Goal: Information Seeking & Learning: Learn about a topic

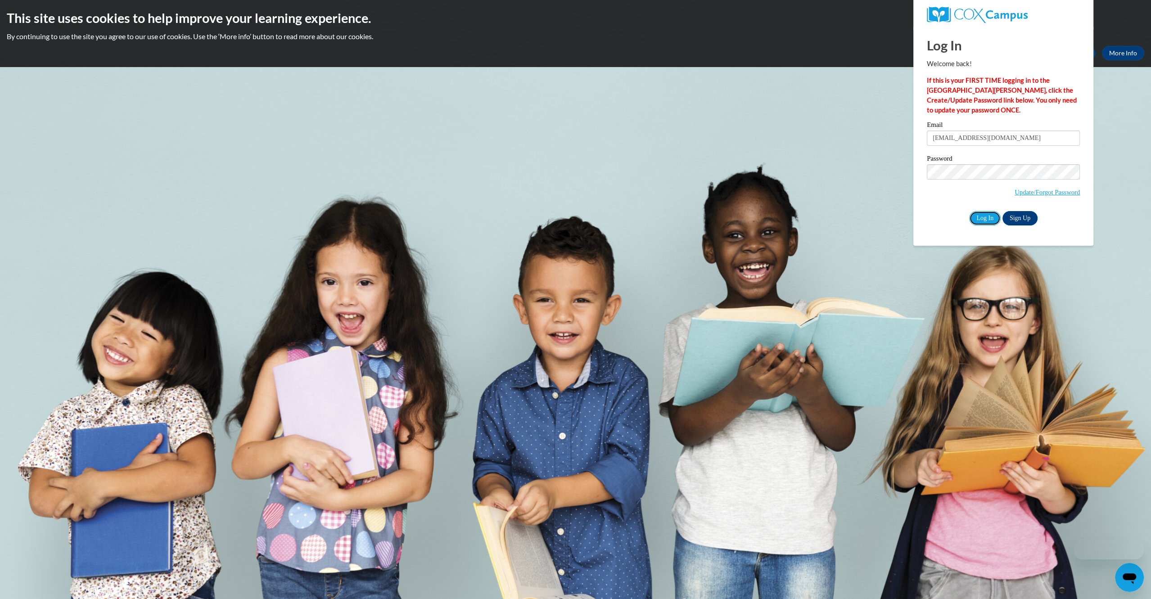
click at [986, 215] on input "Log In" at bounding box center [985, 218] width 32 height 14
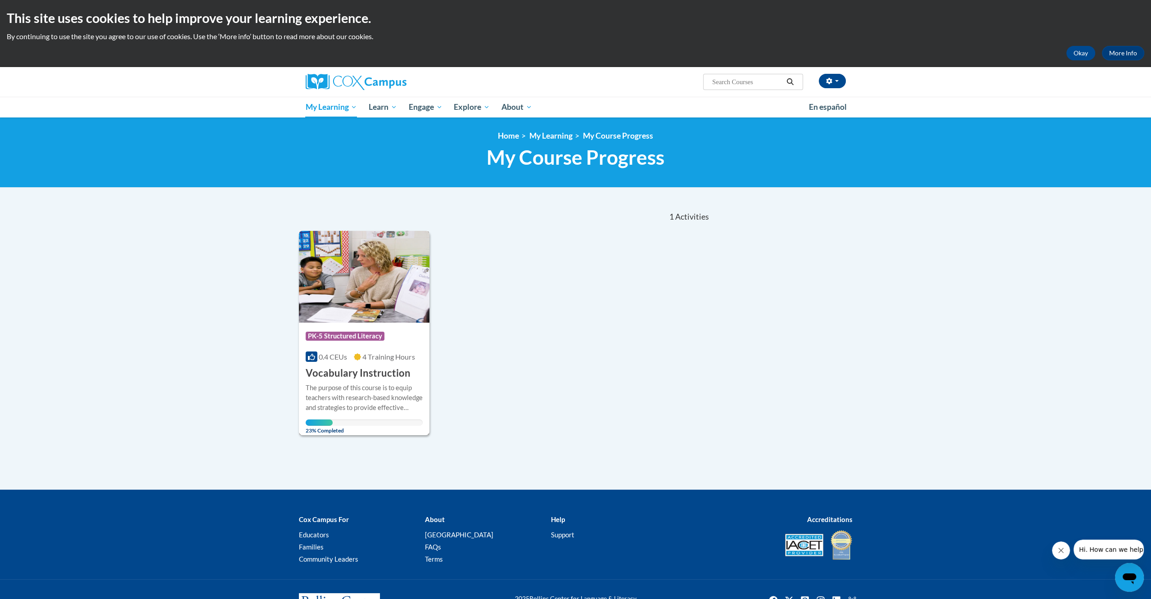
click at [336, 388] on div "The purpose of this course is to equip teachers with research-based knowledge a…" at bounding box center [364, 398] width 117 height 30
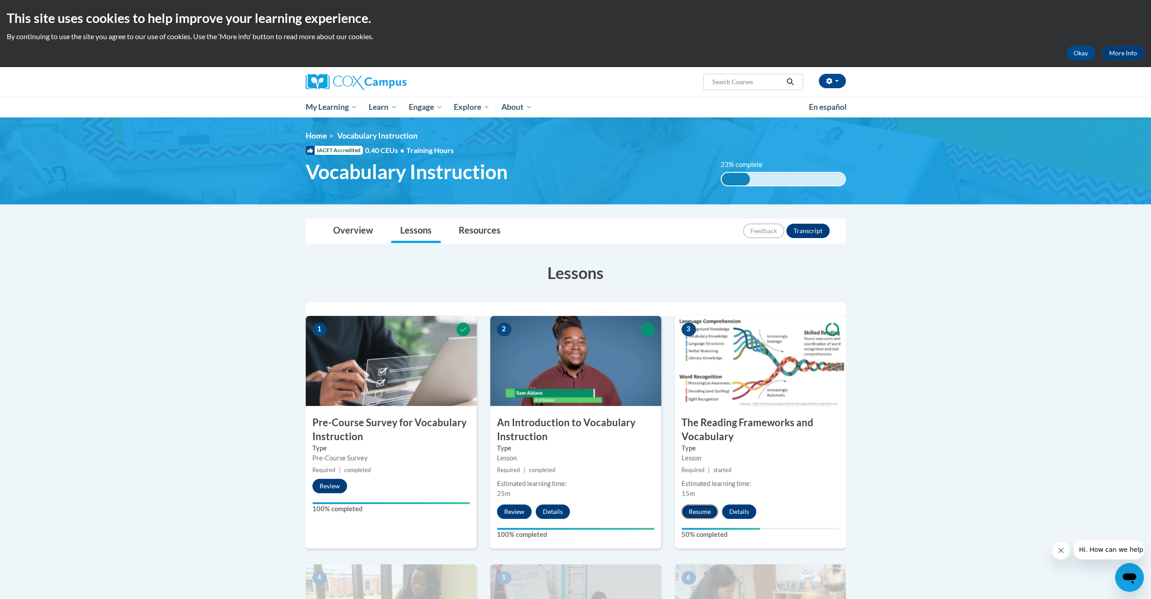
click at [684, 513] on button "Resume" at bounding box center [699, 511] width 36 height 14
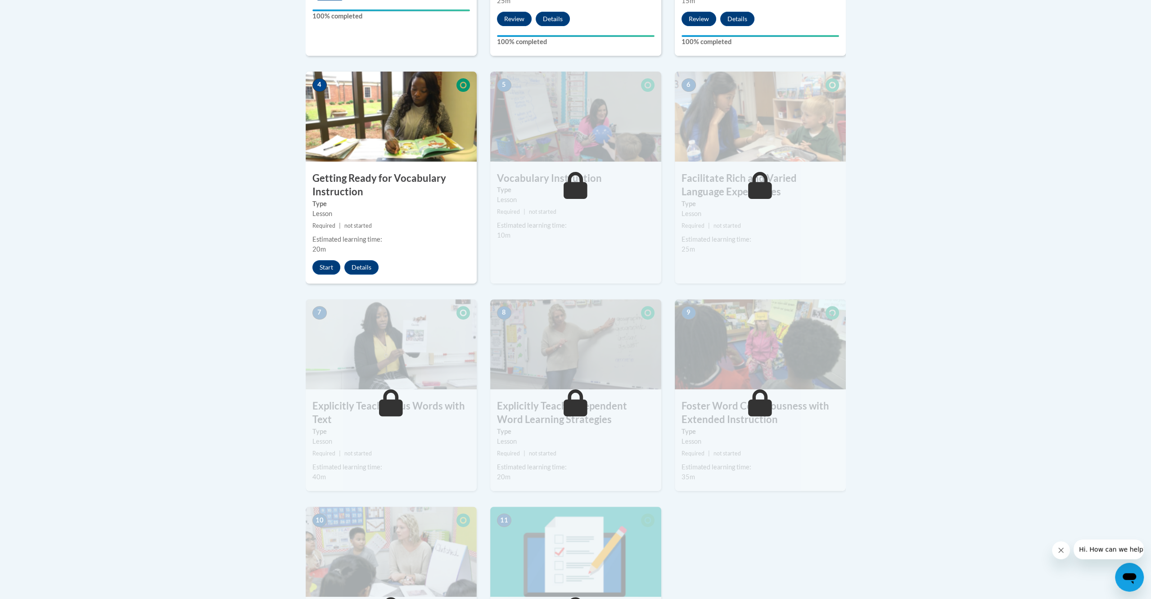
scroll to position [495, 0]
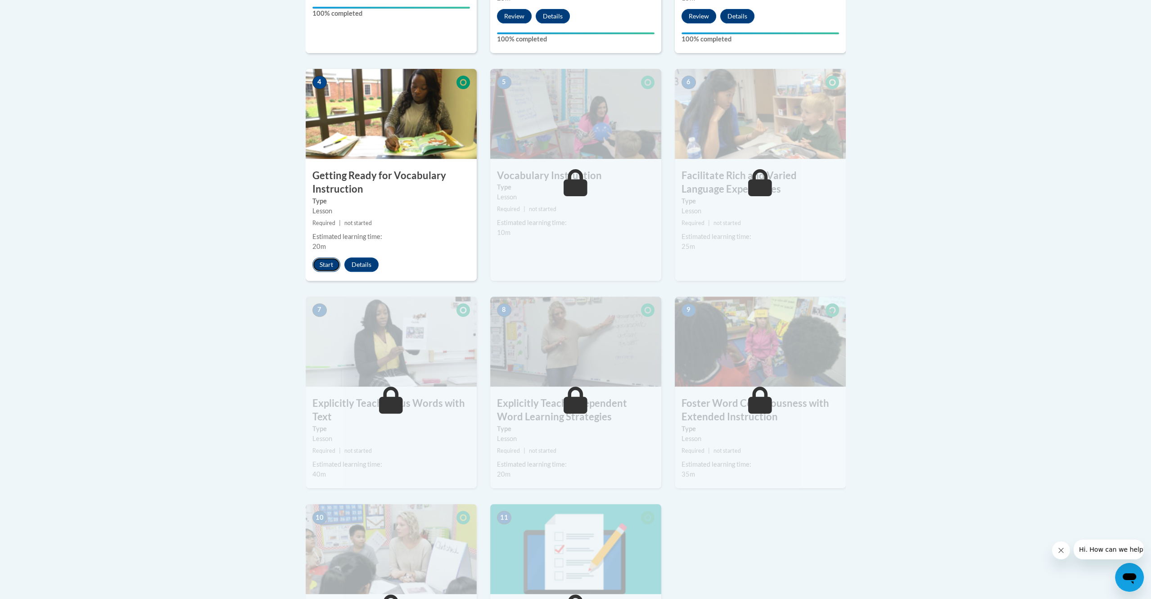
click at [324, 264] on button "Start" at bounding box center [326, 264] width 28 height 14
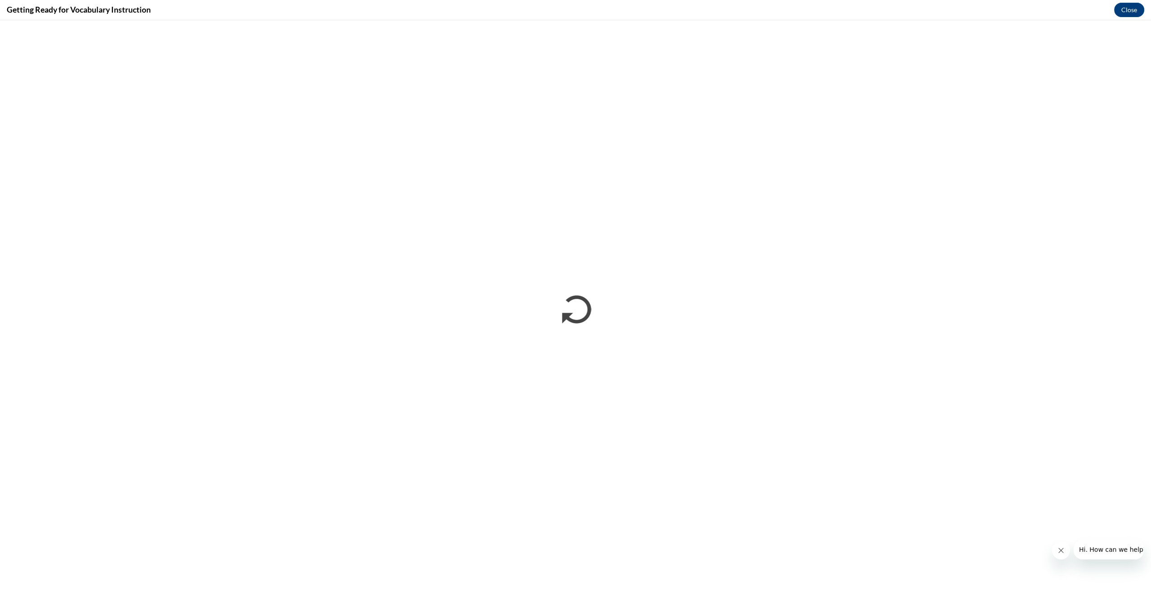
scroll to position [0, 0]
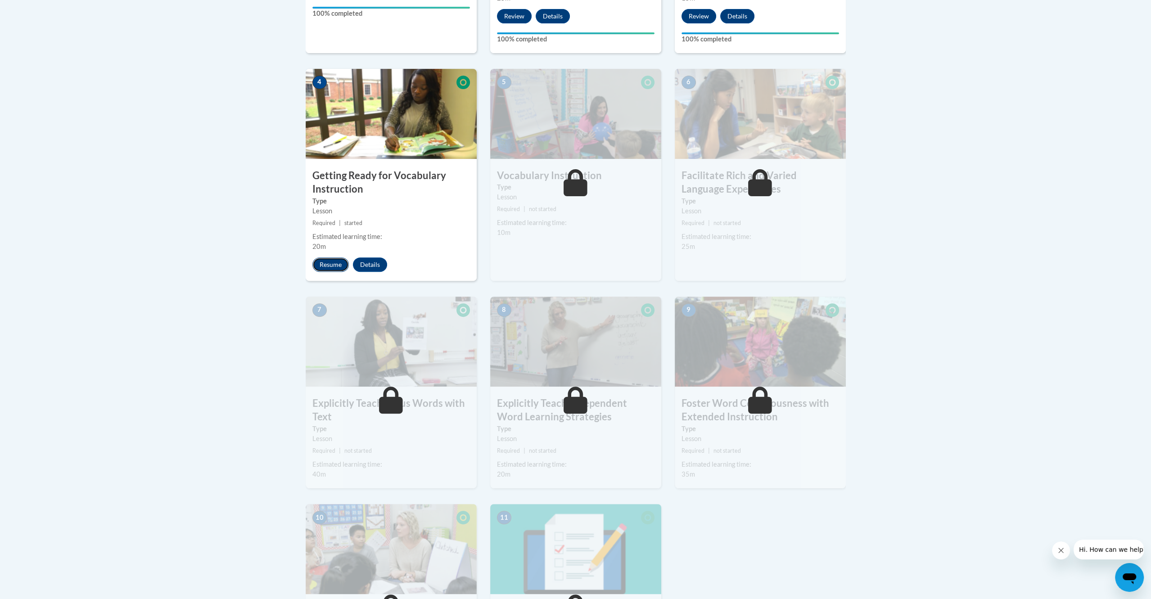
click at [330, 267] on button "Resume" at bounding box center [330, 264] width 36 height 14
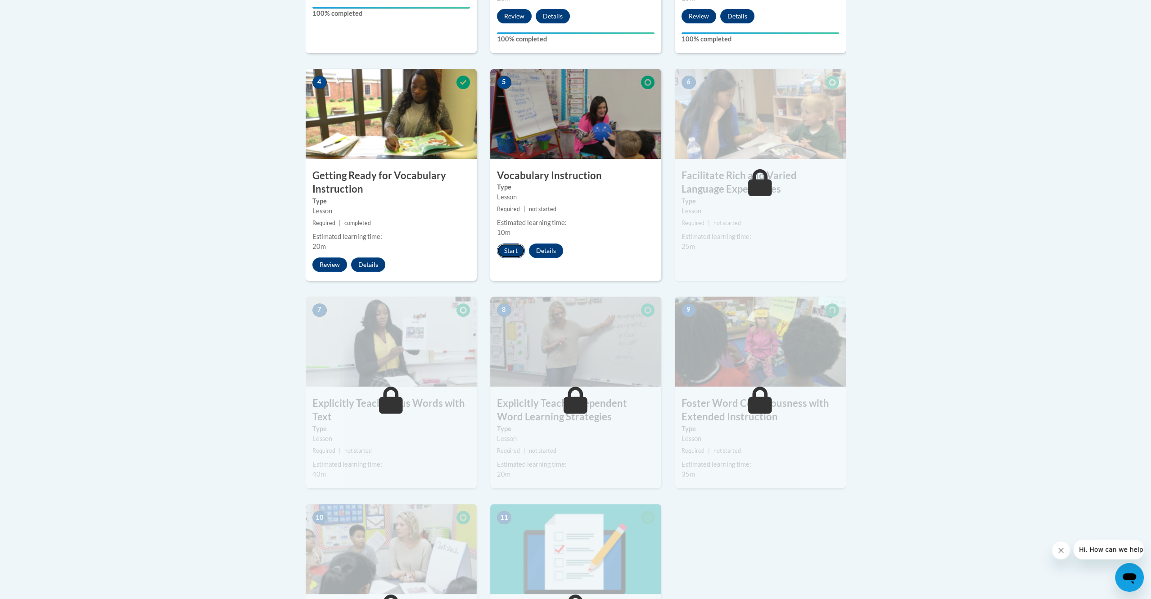
click at [502, 248] on button "Start" at bounding box center [511, 250] width 28 height 14
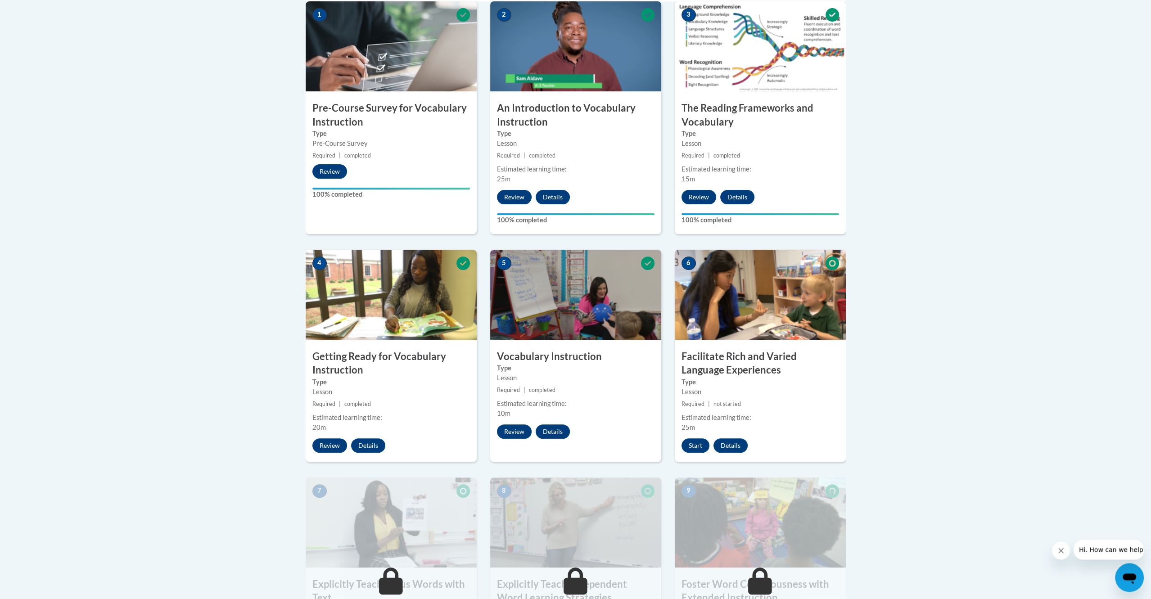
scroll to position [312, 0]
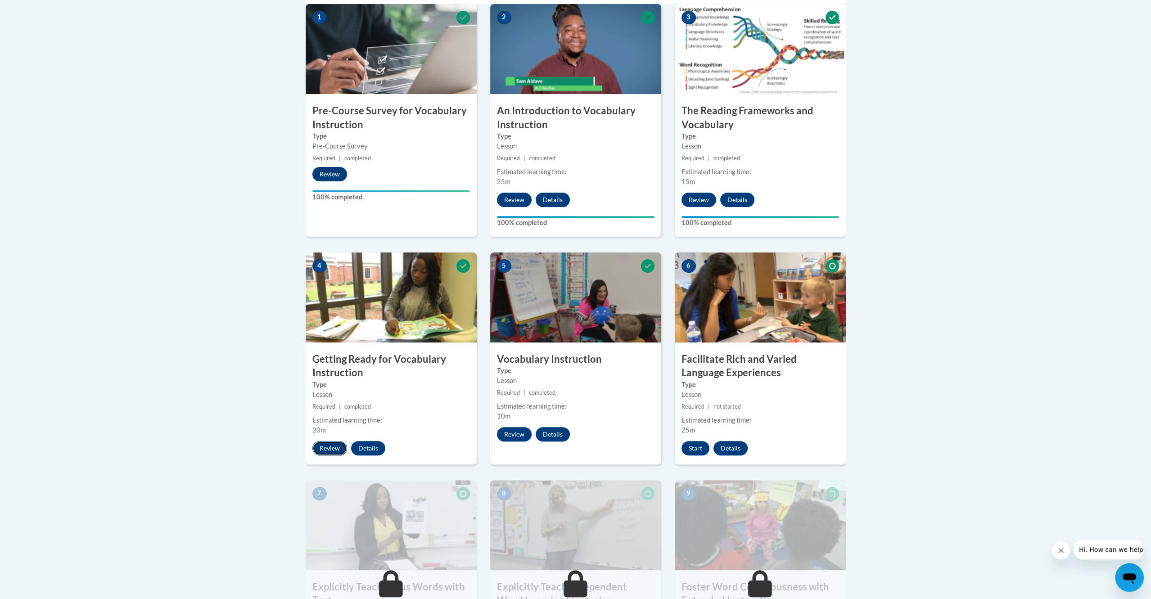
click at [334, 444] on button "Review" at bounding box center [329, 448] width 35 height 14
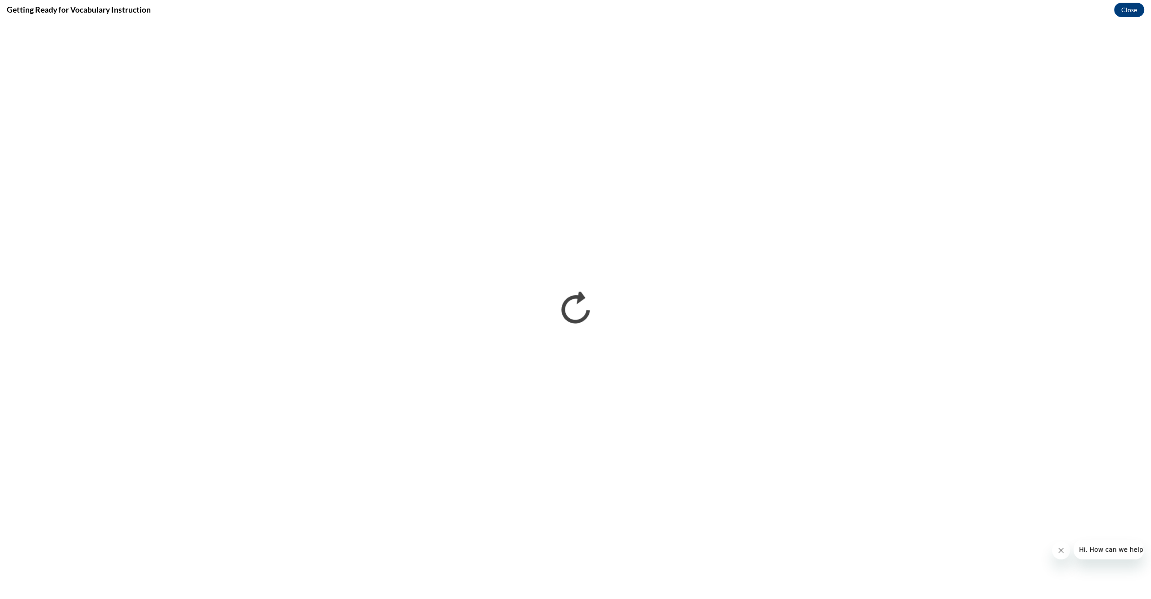
scroll to position [0, 0]
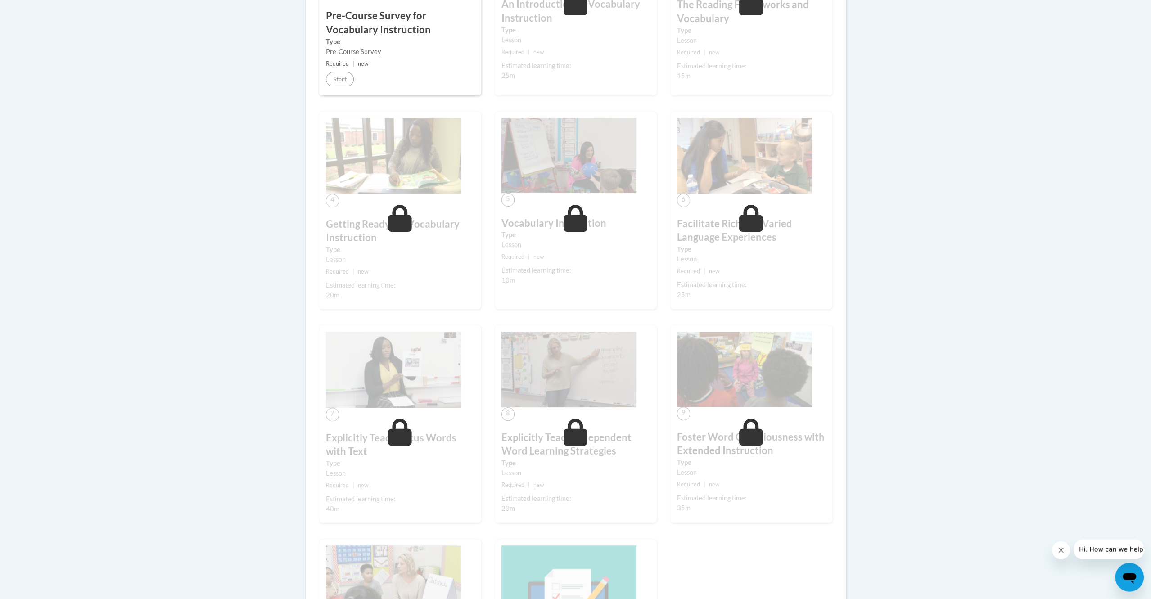
scroll to position [381, 0]
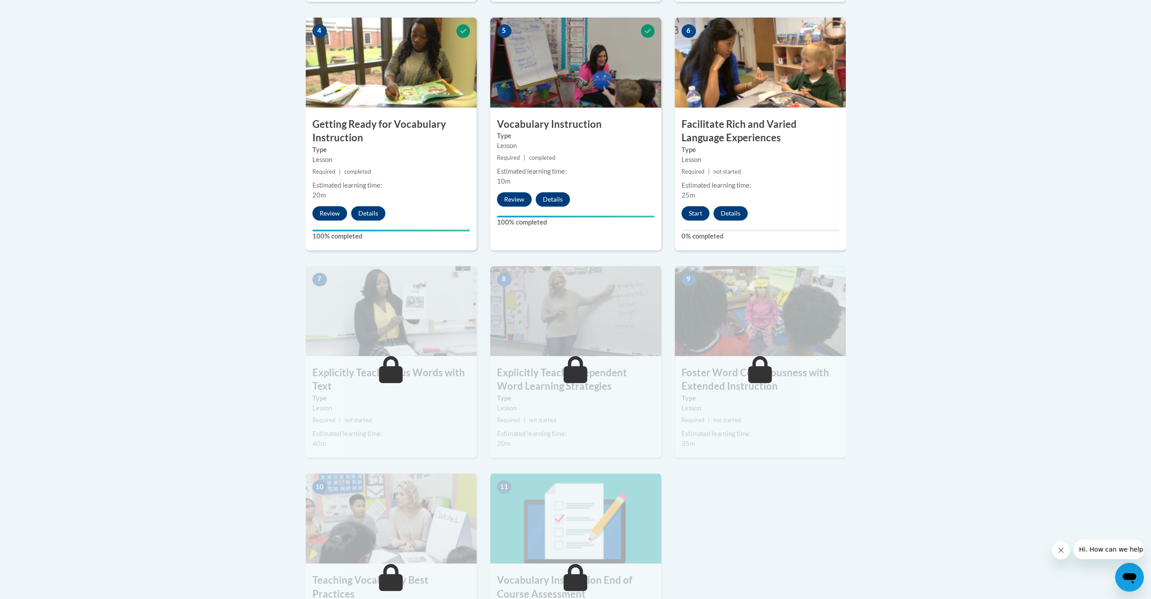
scroll to position [538, 0]
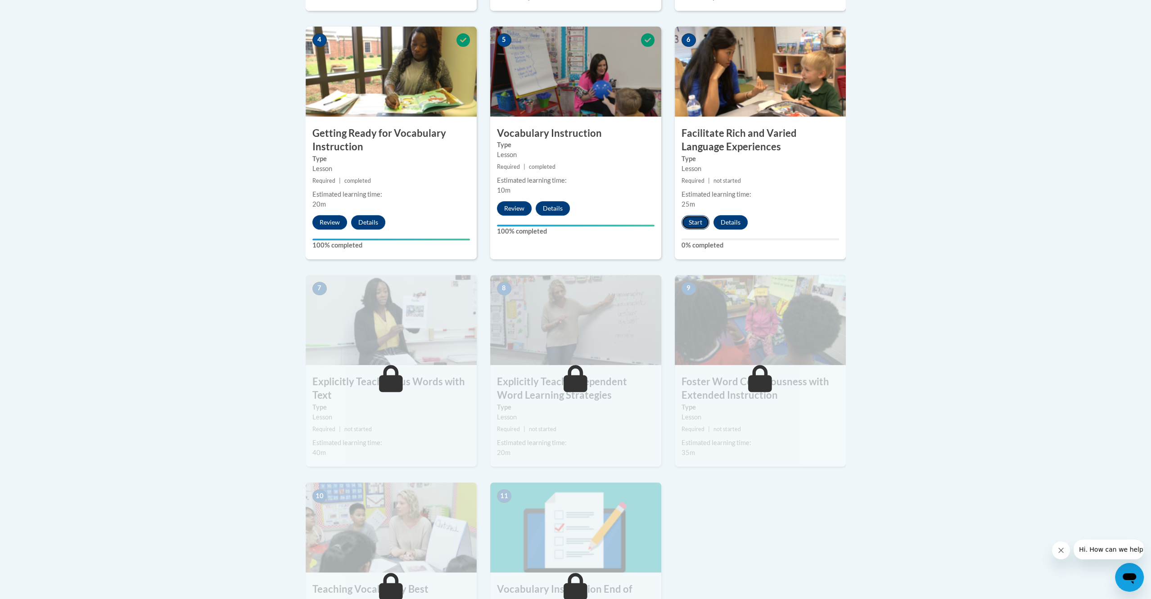
click at [689, 223] on button "Start" at bounding box center [695, 222] width 28 height 14
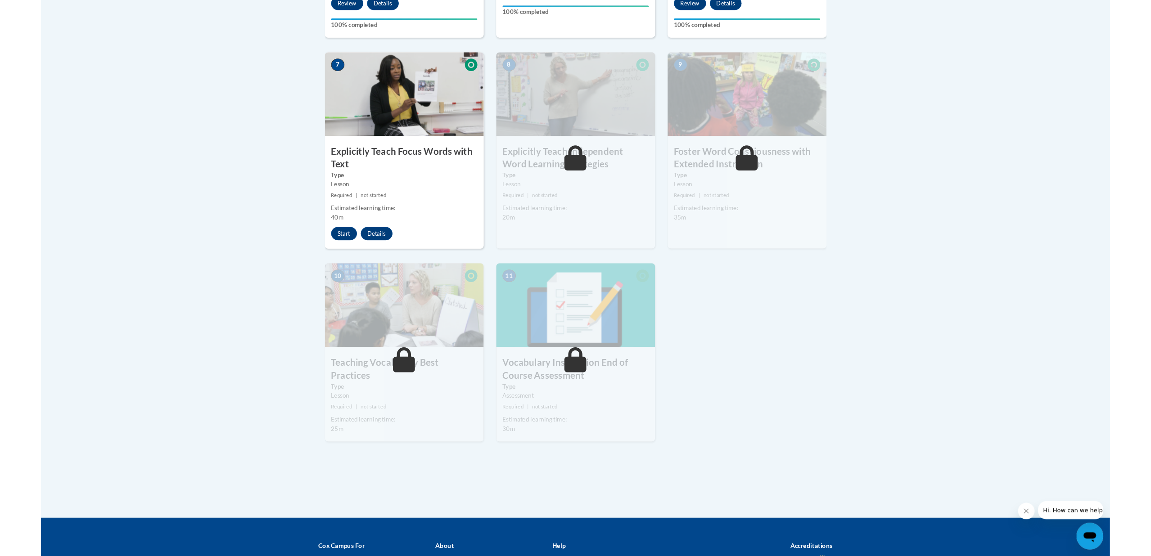
scroll to position [762, 0]
